Goal: Task Accomplishment & Management: Manage account settings

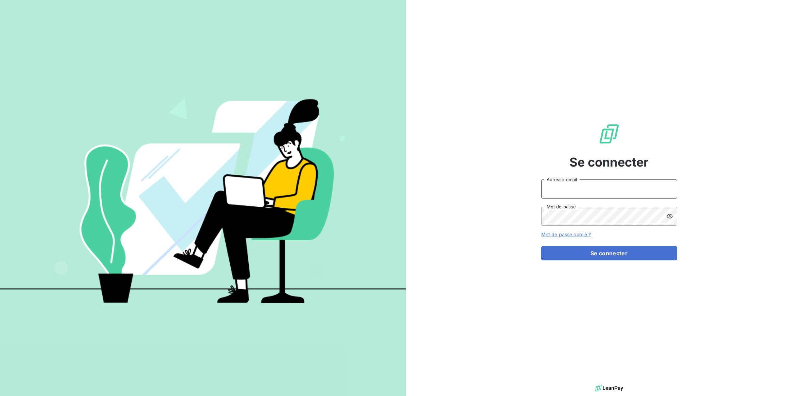
type input "[PERSON_NAME][EMAIL_ADDRESS][DOMAIN_NAME]"
click at [596, 245] on form "[PERSON_NAME][EMAIL_ADDRESS][DOMAIN_NAME] Adresse email Mot de passe Mot de pas…" at bounding box center [609, 219] width 136 height 81
click at [595, 257] on button "Se connecter" at bounding box center [609, 253] width 136 height 14
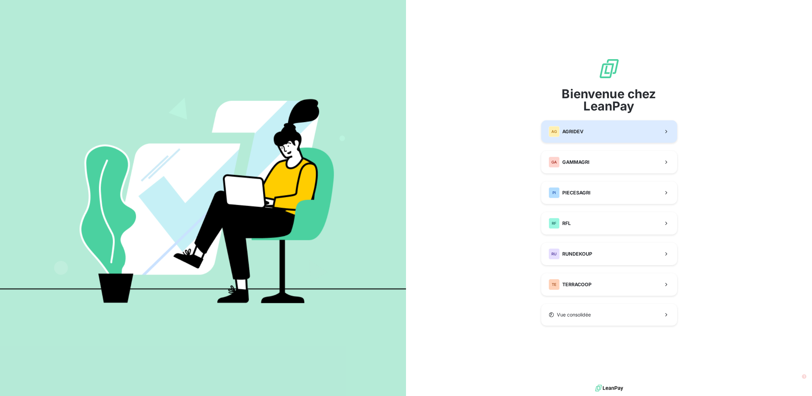
click at [600, 133] on button "AG AGRIDEV" at bounding box center [609, 131] width 136 height 22
